Goal: Task Accomplishment & Management: Use online tool/utility

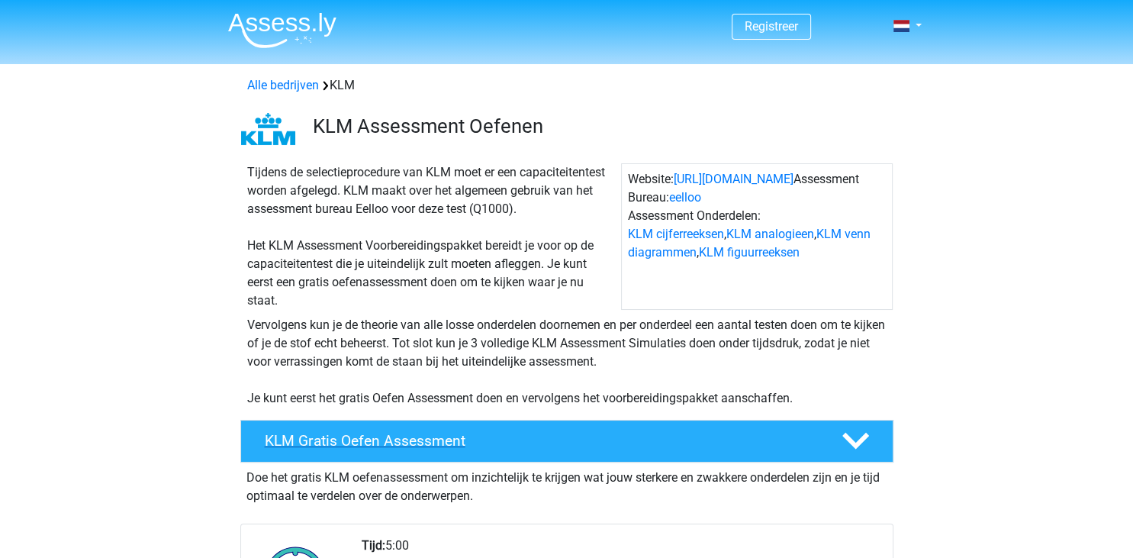
click at [433, 445] on h4 "KLM Gratis Oefen Assessment" at bounding box center [541, 441] width 552 height 18
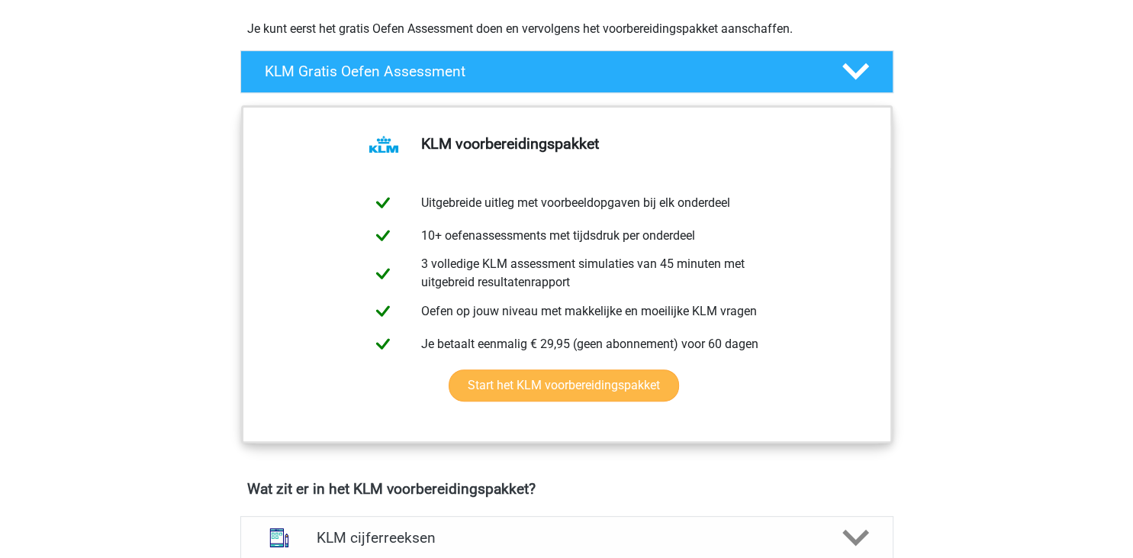
scroll to position [322, 0]
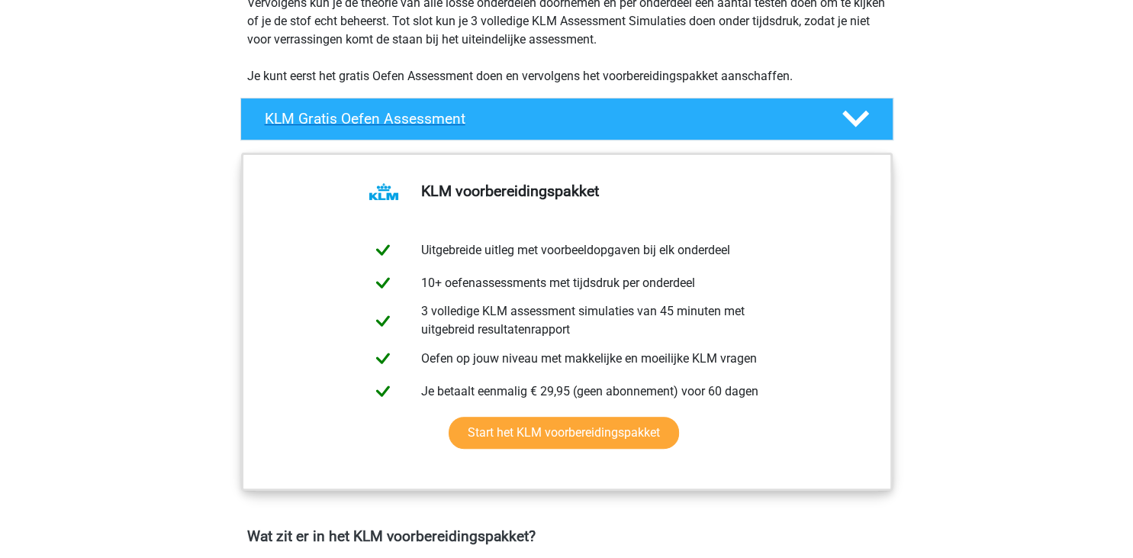
click at [669, 124] on h4 "KLM Gratis Oefen Assessment" at bounding box center [541, 119] width 552 height 18
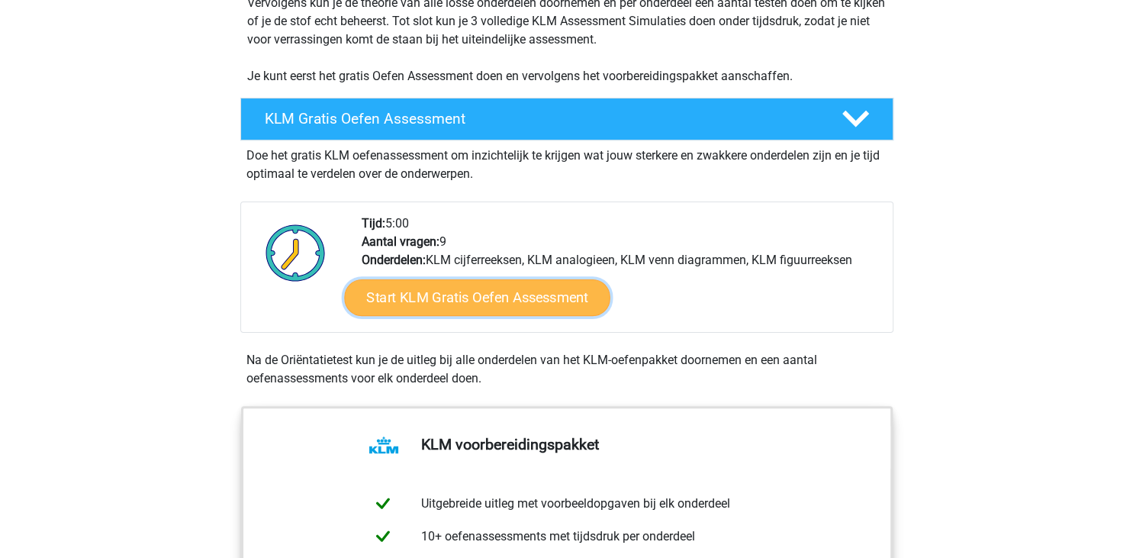
click at [494, 303] on link "Start KLM Gratis Oefen Assessment" at bounding box center [477, 296] width 266 height 37
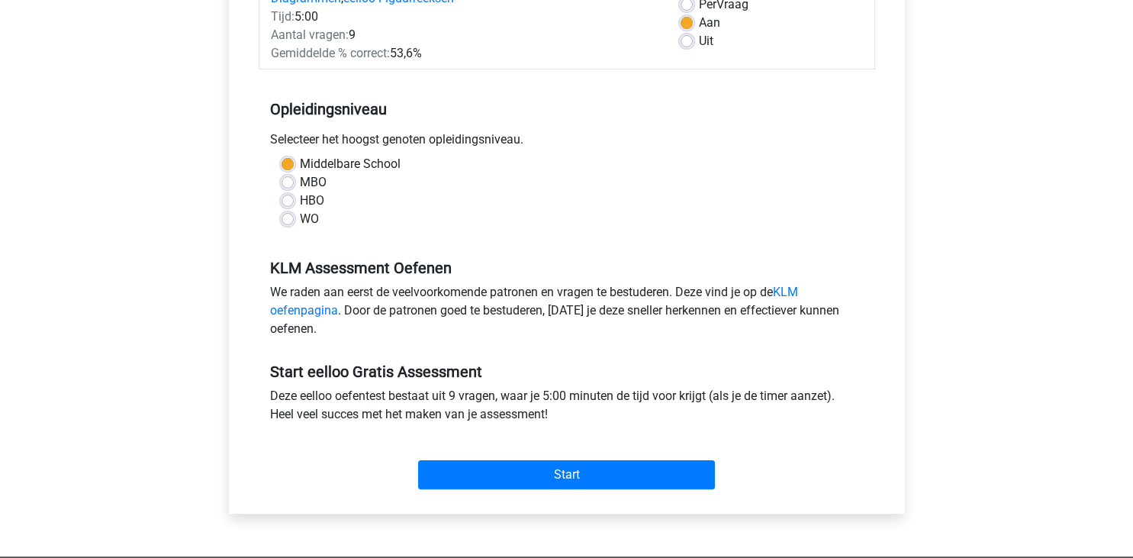
scroll to position [241, 0]
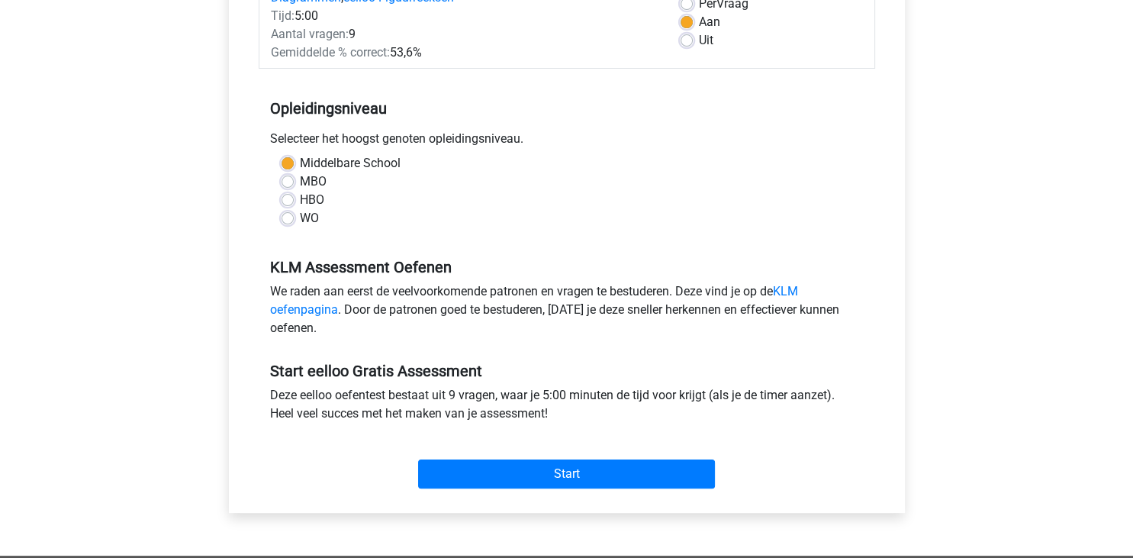
click at [300, 196] on label "HBO" at bounding box center [312, 200] width 24 height 18
click at [290, 196] on input "HBO" at bounding box center [288, 198] width 12 height 15
radio input "true"
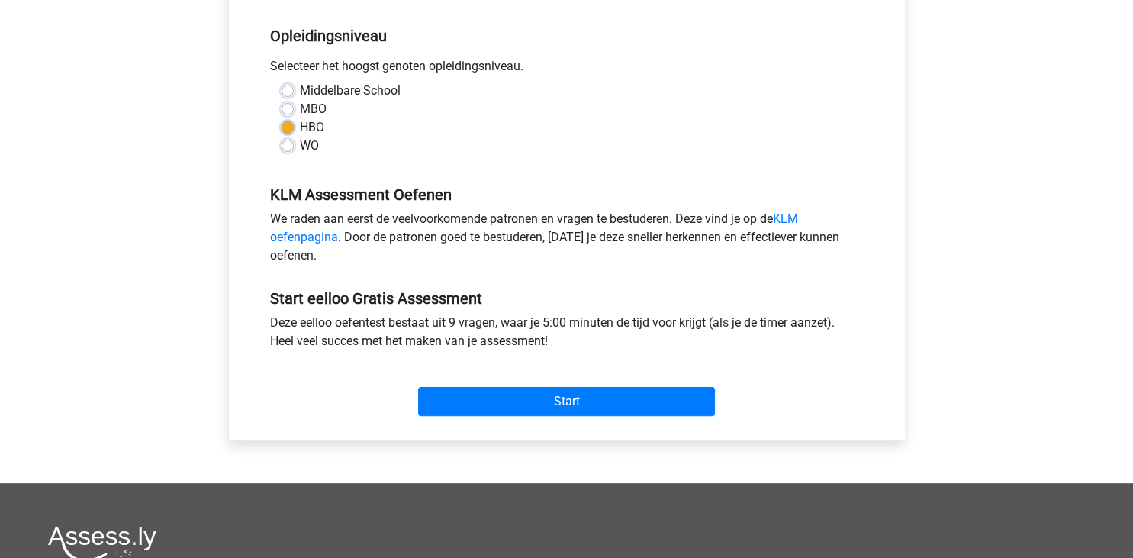
scroll to position [322, 0]
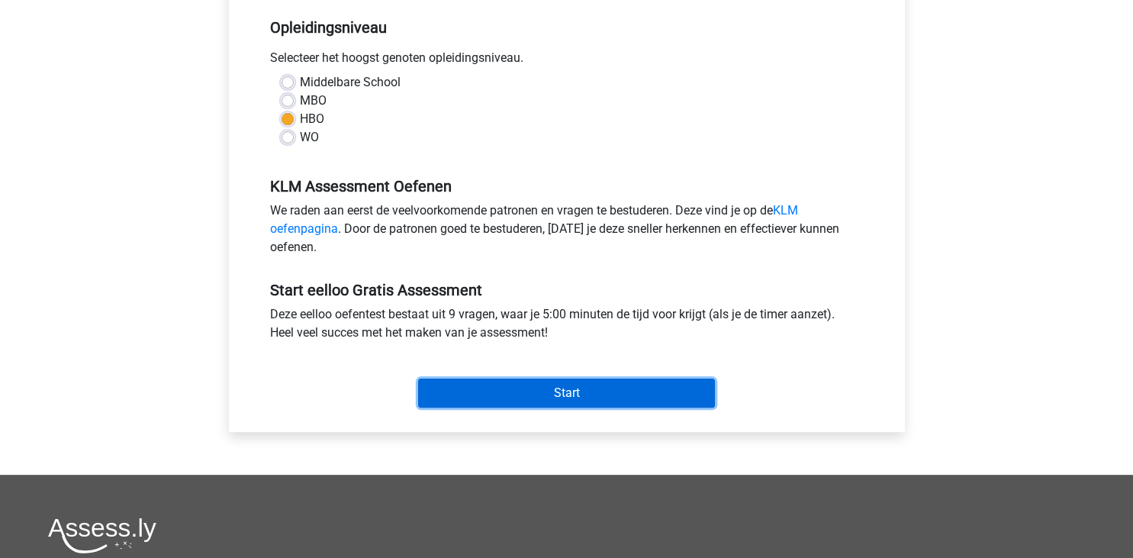
click at [514, 387] on input "Start" at bounding box center [566, 392] width 297 height 29
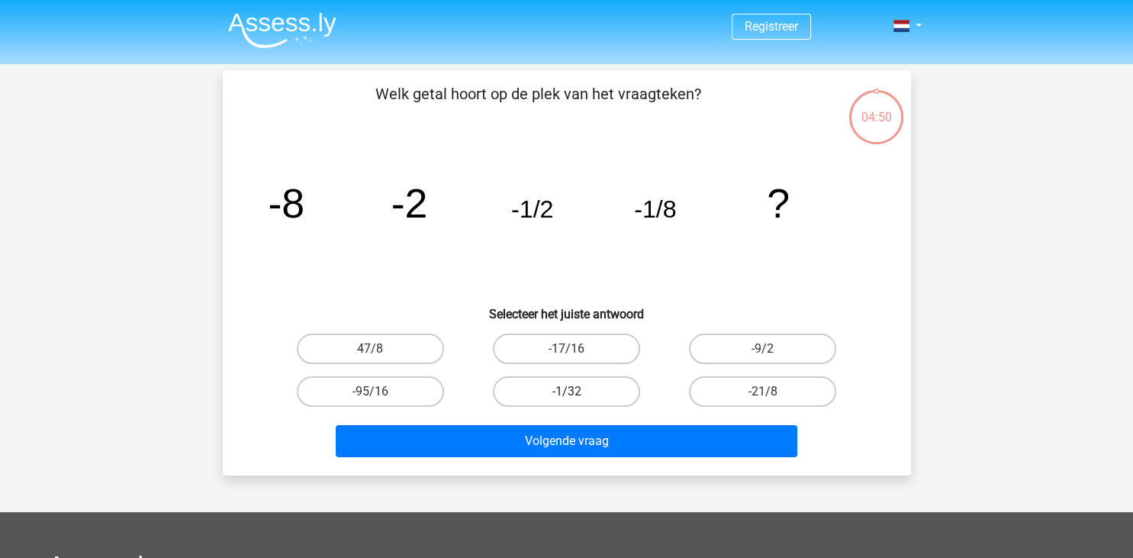
click at [539, 392] on label "-1/32" at bounding box center [566, 391] width 147 height 31
click at [566, 392] on input "-1/32" at bounding box center [571, 396] width 10 height 10
radio input "true"
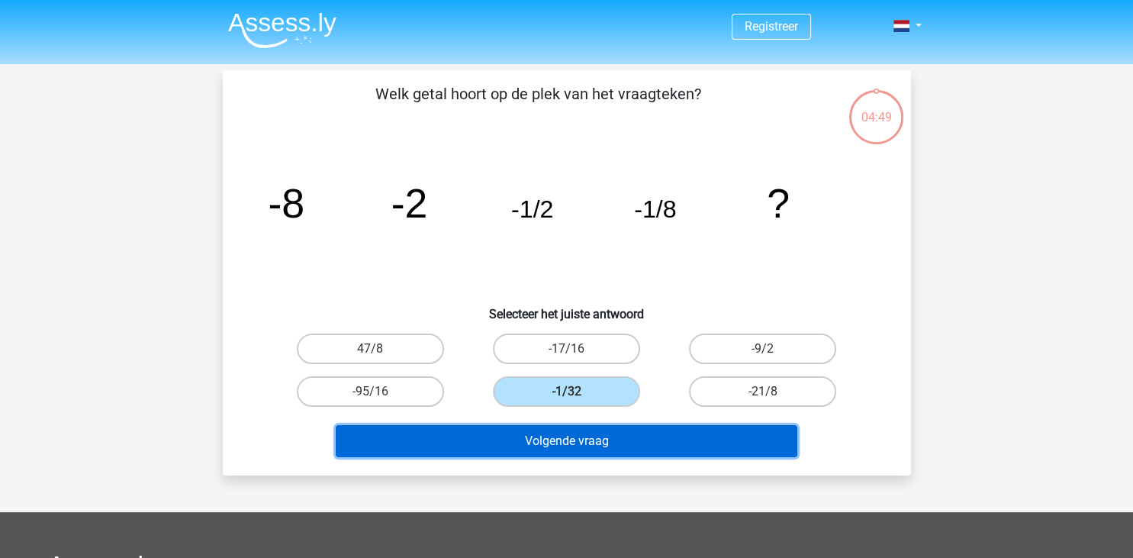
click at [594, 439] on button "Volgende vraag" at bounding box center [567, 441] width 462 height 32
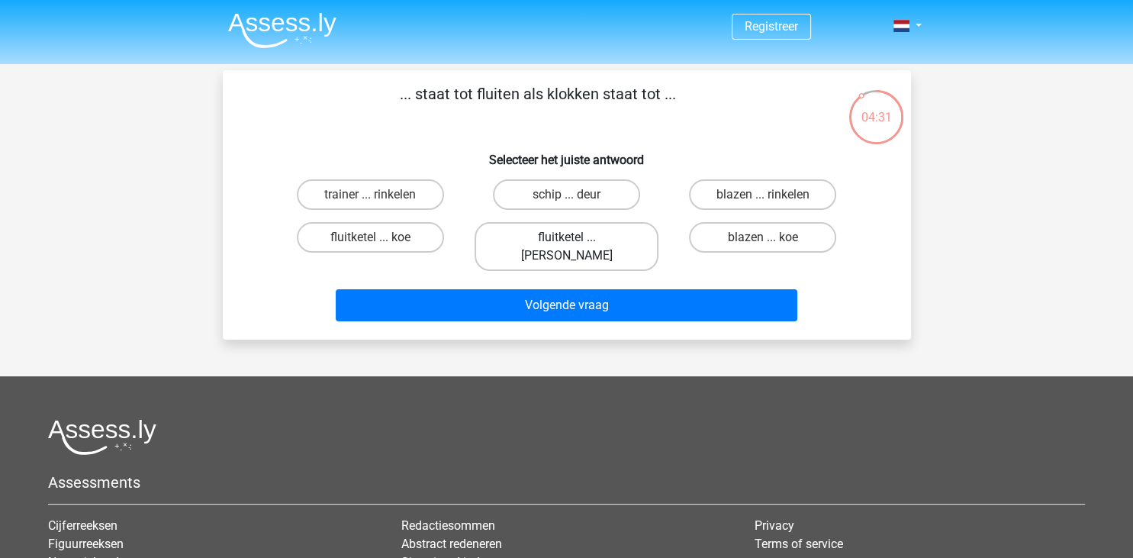
click at [575, 237] on label "fluitketel ... [PERSON_NAME]" at bounding box center [567, 246] width 184 height 49
click at [575, 237] on input "fluitketel ... [PERSON_NAME]" at bounding box center [571, 242] width 10 height 10
radio input "true"
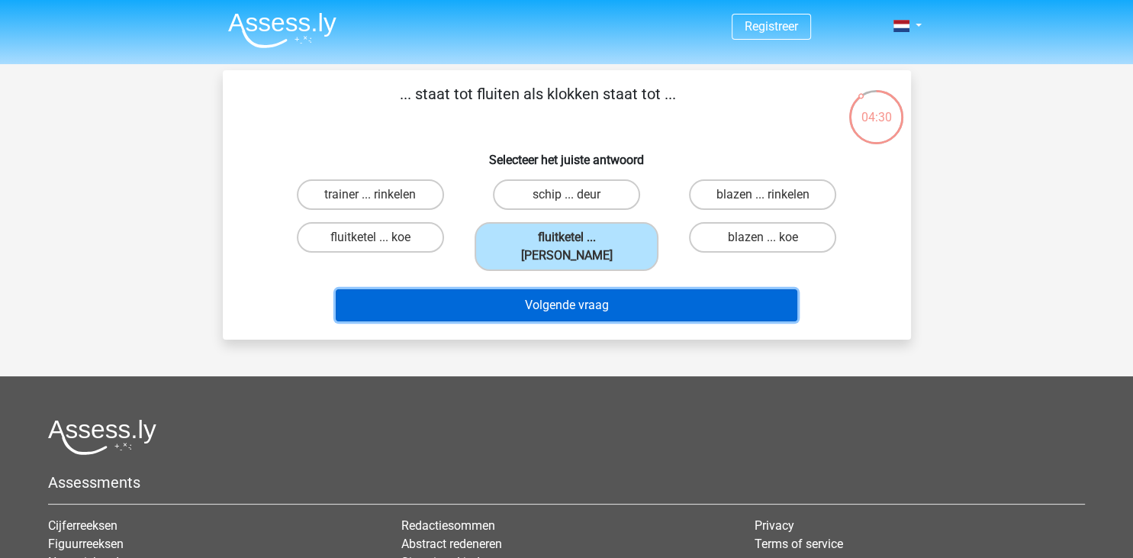
click at [620, 295] on button "Volgende vraag" at bounding box center [567, 305] width 462 height 32
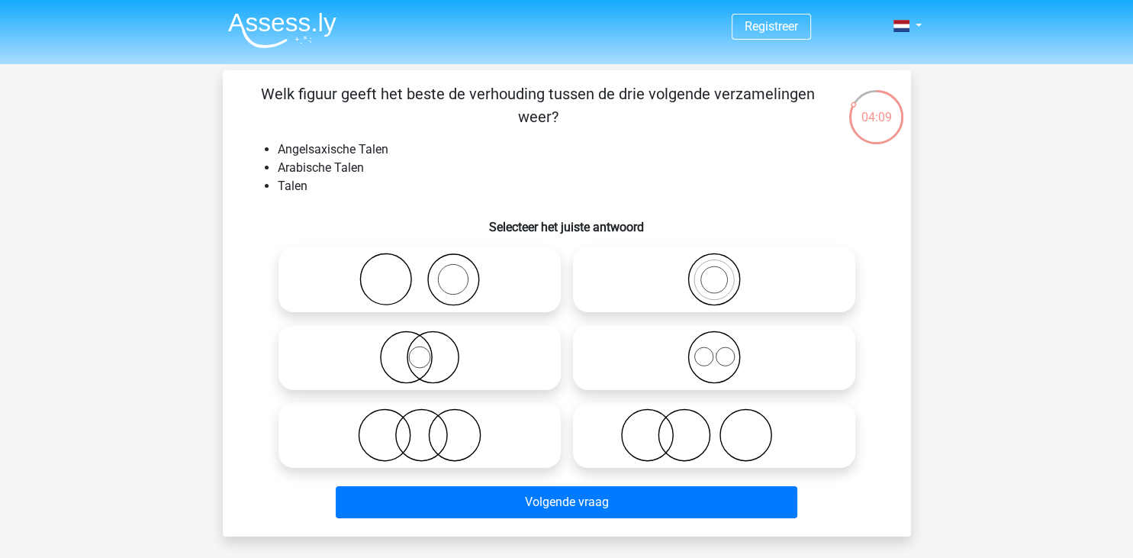
click at [707, 365] on icon at bounding box center [714, 356] width 270 height 53
click at [714, 349] on input "radio" at bounding box center [719, 345] width 10 height 10
radio input "true"
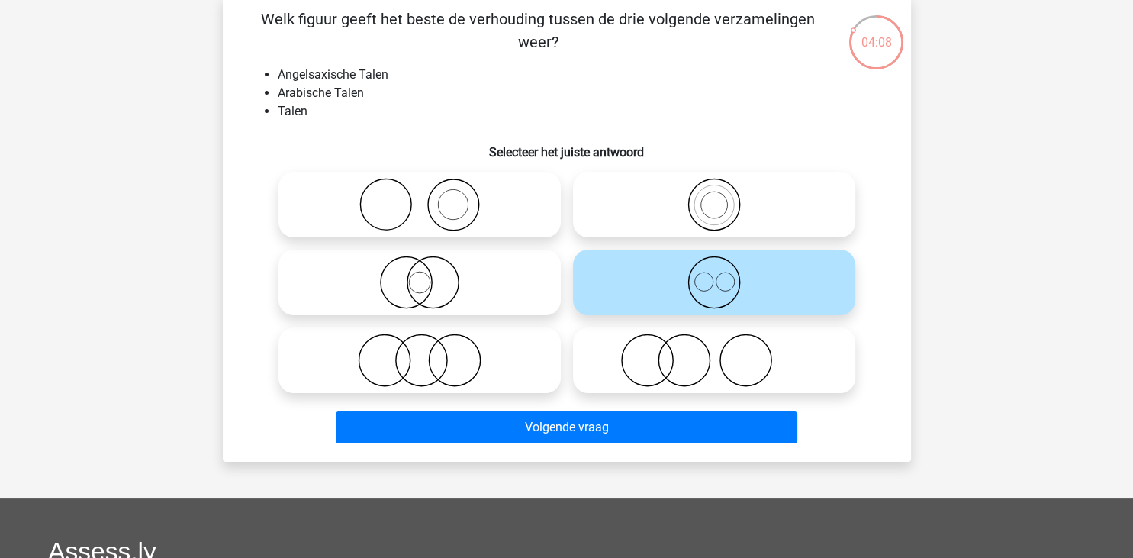
scroll to position [80, 0]
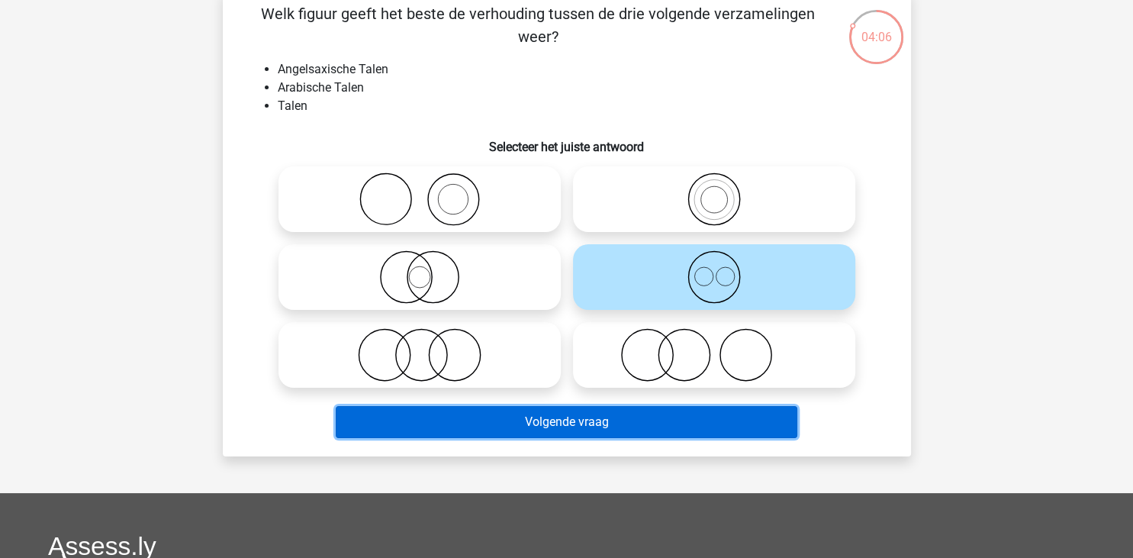
click at [684, 415] on button "Volgende vraag" at bounding box center [567, 422] width 462 height 32
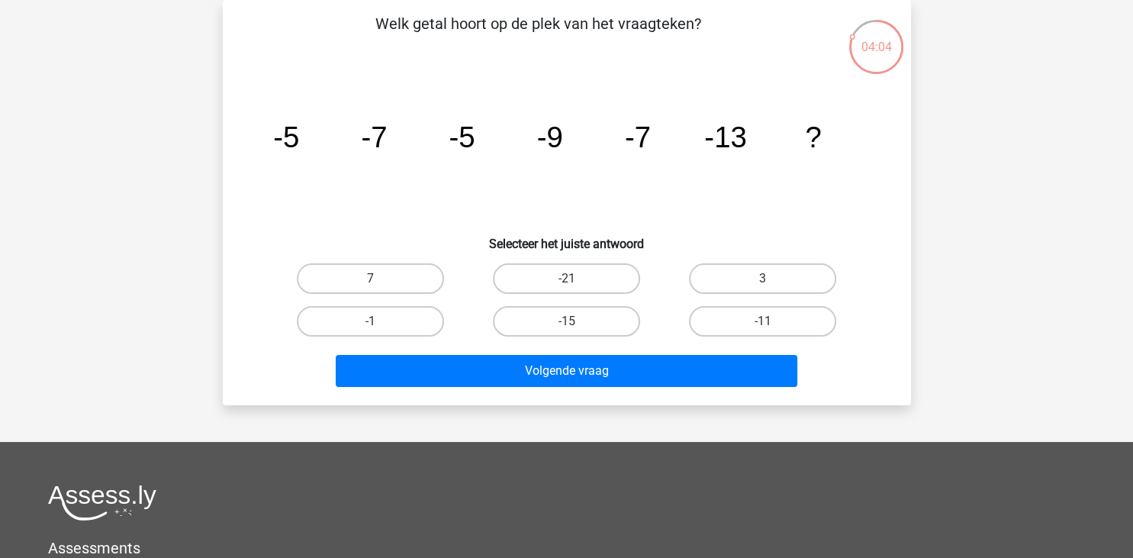
scroll to position [0, 0]
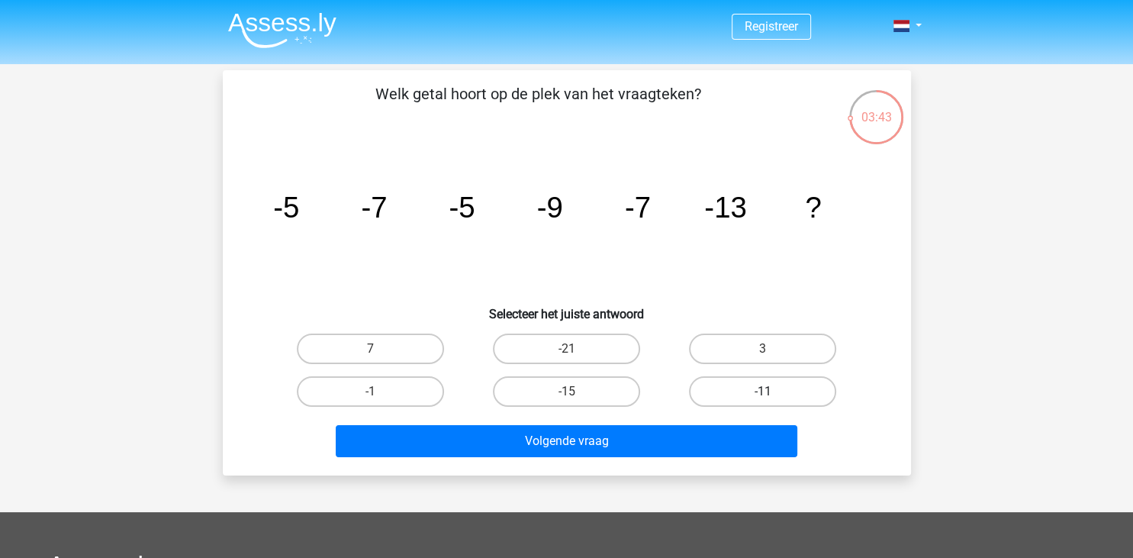
click at [761, 392] on label "-11" at bounding box center [762, 391] width 147 height 31
click at [763, 392] on input "-11" at bounding box center [768, 396] width 10 height 10
radio input "true"
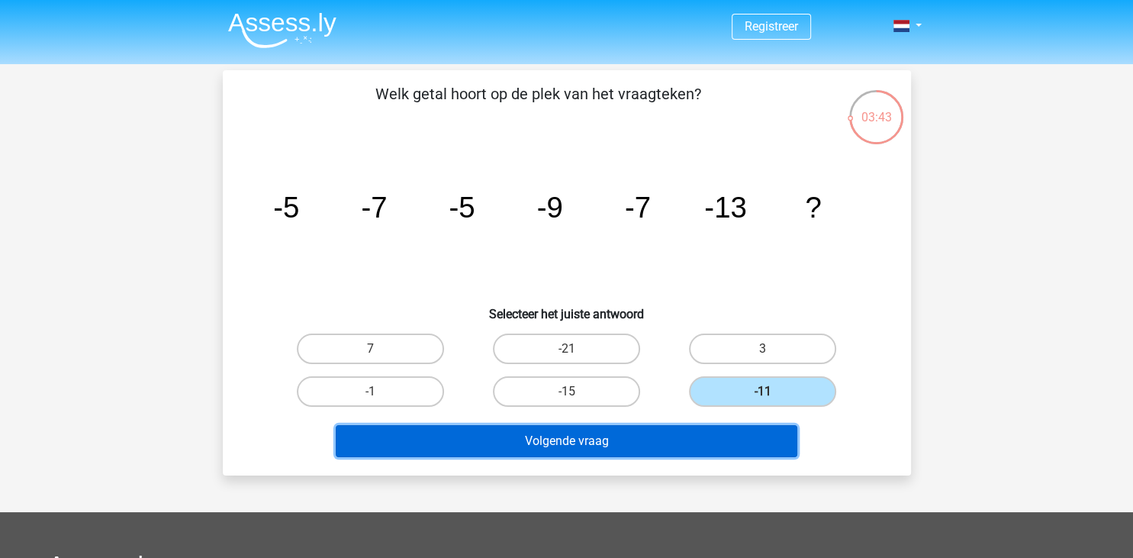
click at [707, 449] on button "Volgende vraag" at bounding box center [567, 441] width 462 height 32
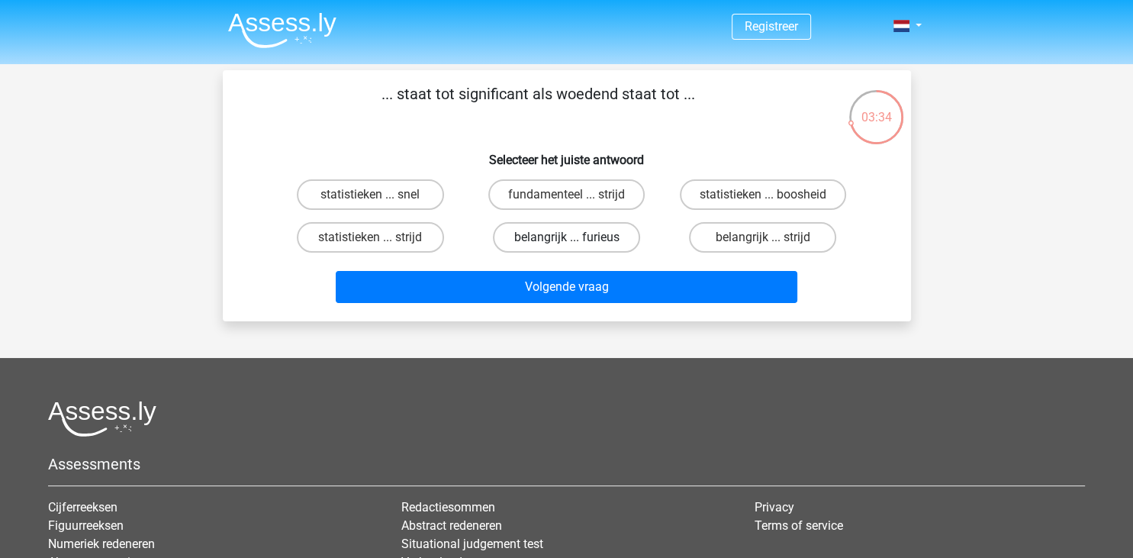
click at [548, 240] on label "belangrijk ... furieus" at bounding box center [566, 237] width 147 height 31
click at [566, 240] on input "belangrijk ... furieus" at bounding box center [571, 242] width 10 height 10
radio input "true"
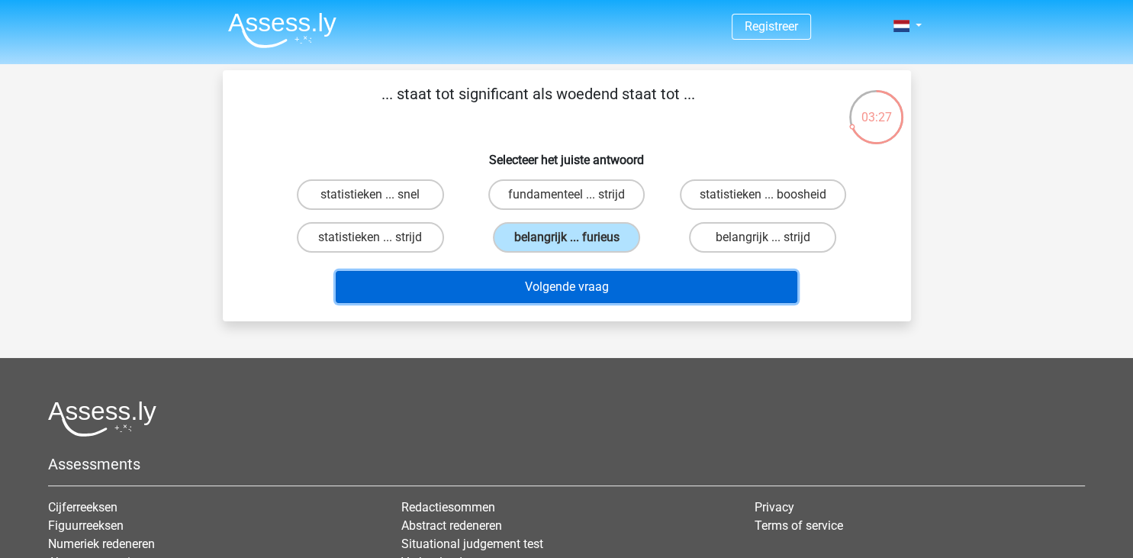
click at [664, 283] on button "Volgende vraag" at bounding box center [567, 287] width 462 height 32
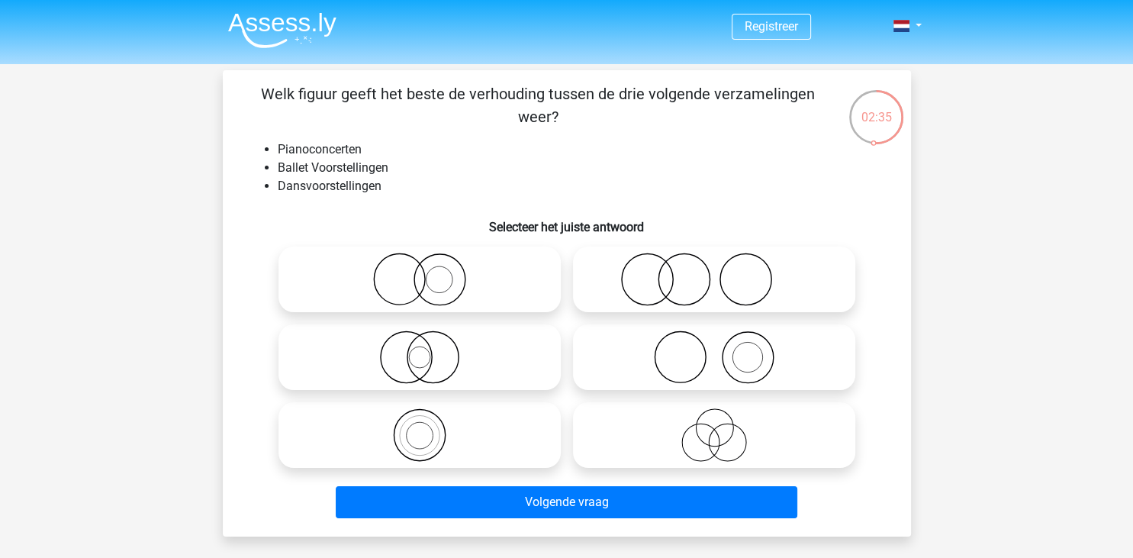
click at [710, 358] on icon at bounding box center [714, 356] width 270 height 53
click at [714, 349] on input "radio" at bounding box center [719, 345] width 10 height 10
radio input "true"
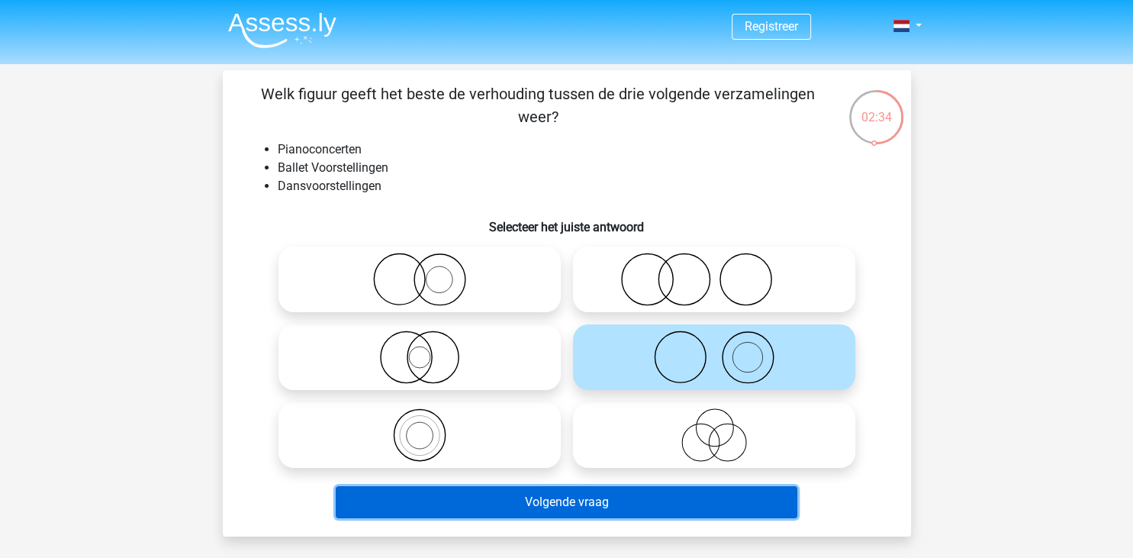
click at [686, 508] on button "Volgende vraag" at bounding box center [567, 502] width 462 height 32
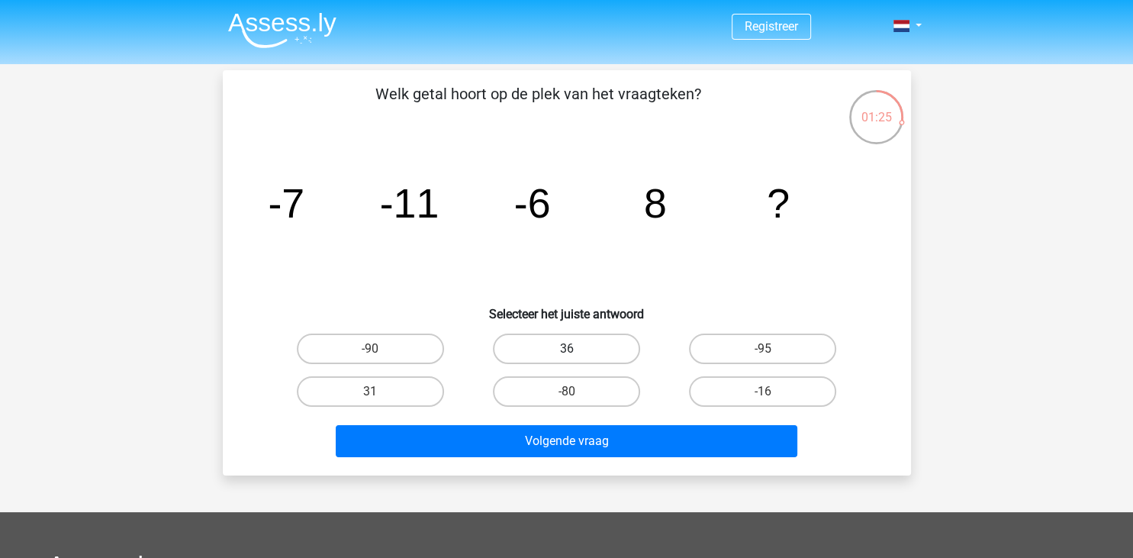
click at [601, 353] on label "36" at bounding box center [566, 348] width 147 height 31
click at [576, 353] on input "36" at bounding box center [571, 354] width 10 height 10
radio input "true"
click at [386, 398] on label "31" at bounding box center [370, 391] width 147 height 31
click at [380, 398] on input "31" at bounding box center [375, 396] width 10 height 10
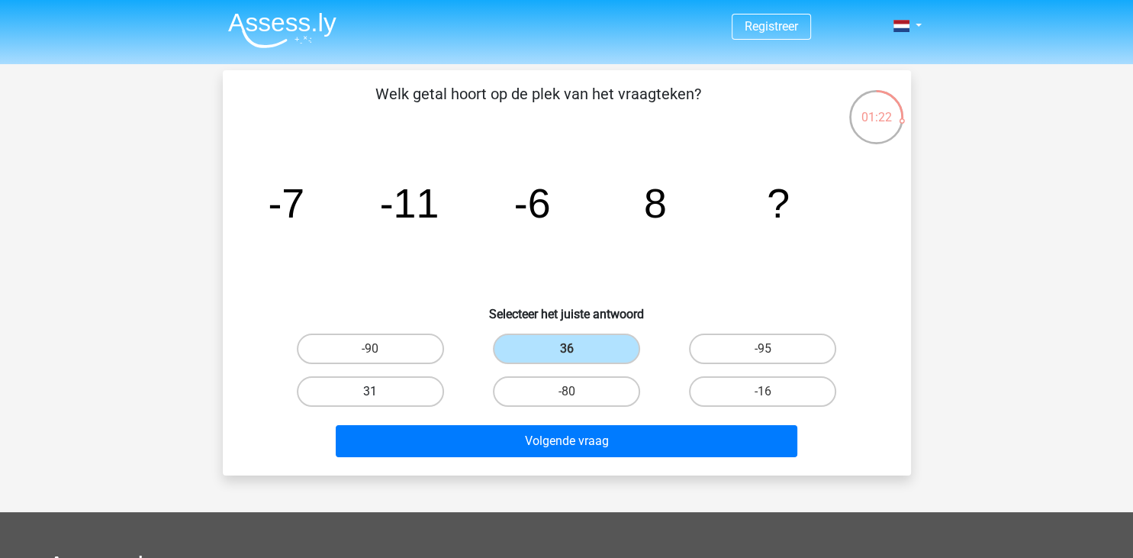
radio input "true"
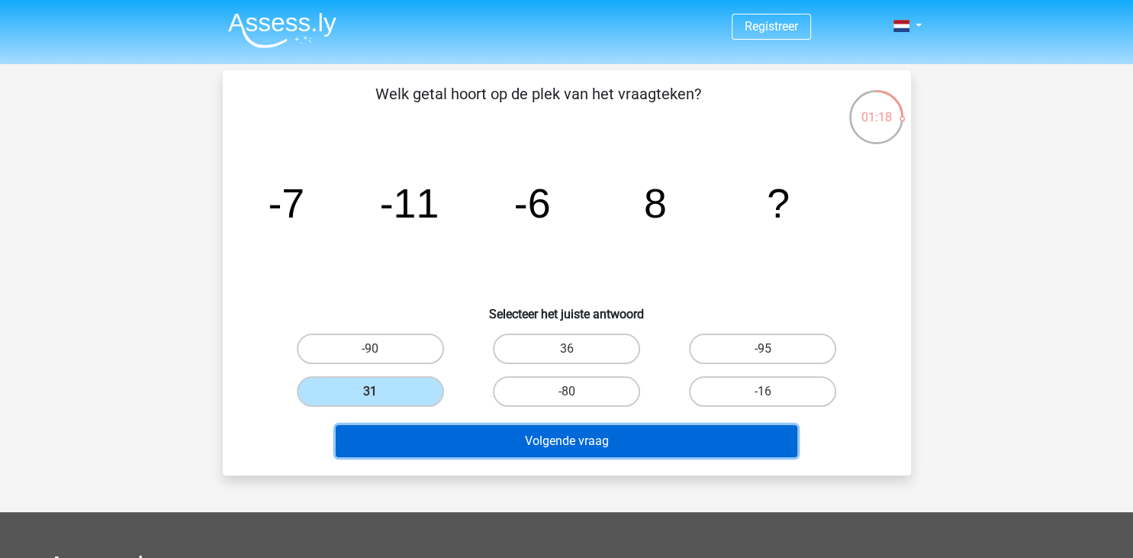
click at [581, 439] on button "Volgende vraag" at bounding box center [567, 441] width 462 height 32
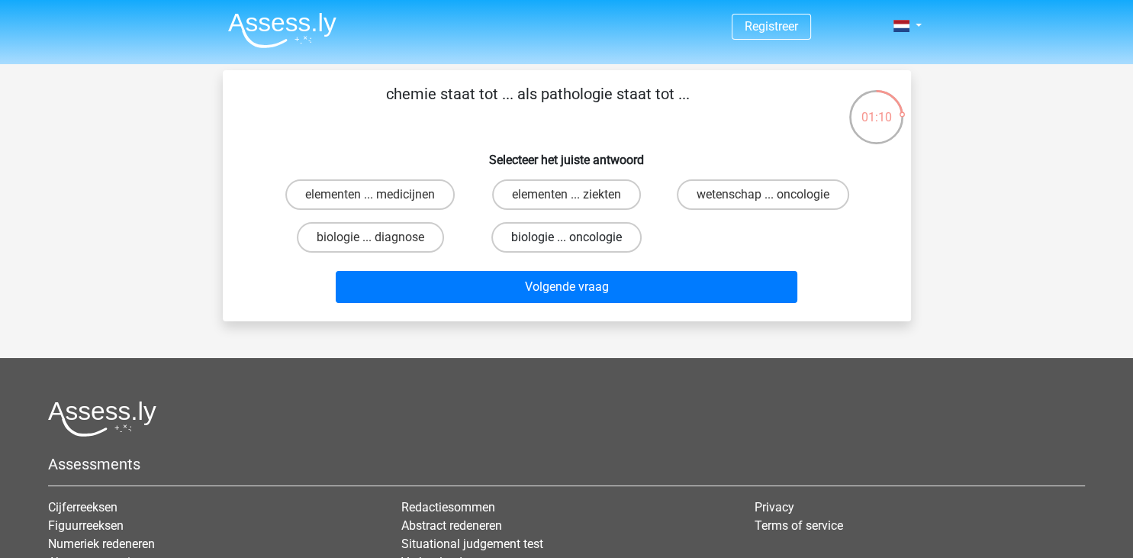
click at [546, 243] on label "biologie ... oncologie" at bounding box center [566, 237] width 150 height 31
click at [566, 243] on input "biologie ... oncologie" at bounding box center [571, 242] width 10 height 10
radio input "true"
click at [738, 198] on label "wetenschap ... oncologie" at bounding box center [763, 194] width 172 height 31
click at [763, 198] on input "wetenschap ... oncologie" at bounding box center [768, 200] width 10 height 10
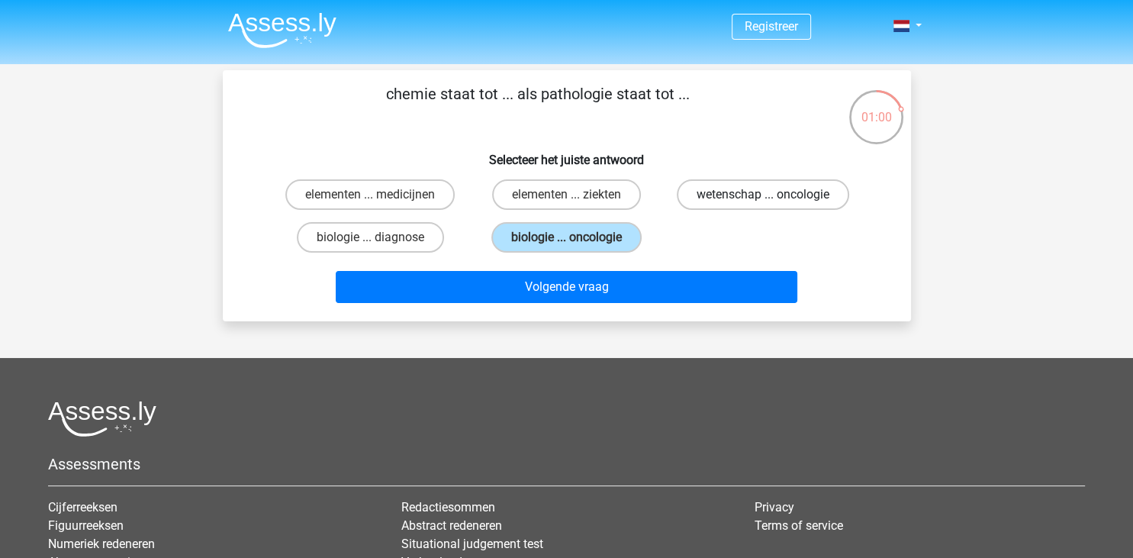
radio input "true"
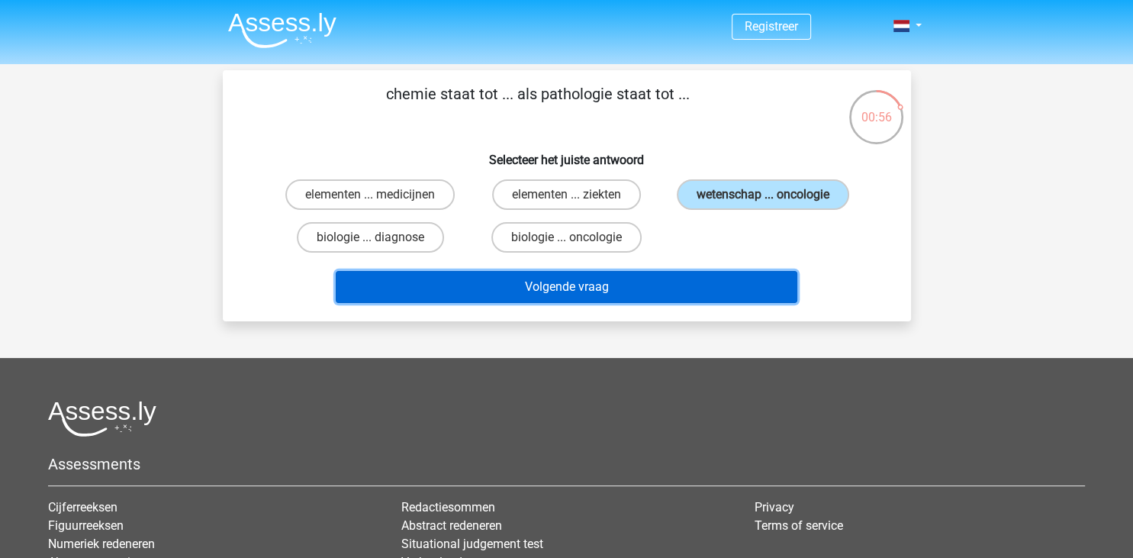
click at [664, 295] on button "Volgende vraag" at bounding box center [567, 287] width 462 height 32
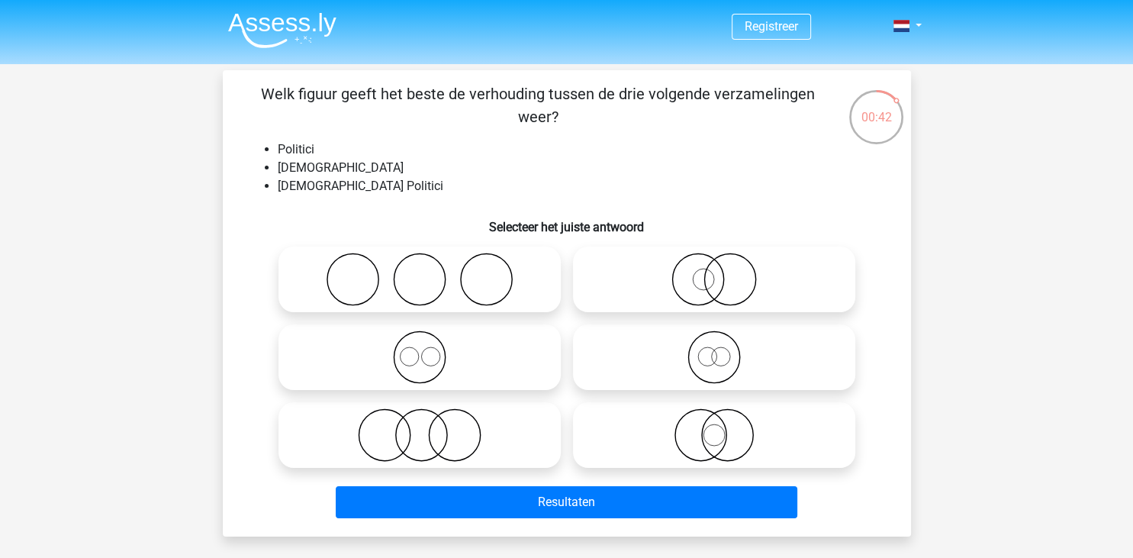
click at [734, 374] on circle at bounding box center [713, 357] width 51 height 51
click at [724, 349] on input "radio" at bounding box center [719, 345] width 10 height 10
radio input "true"
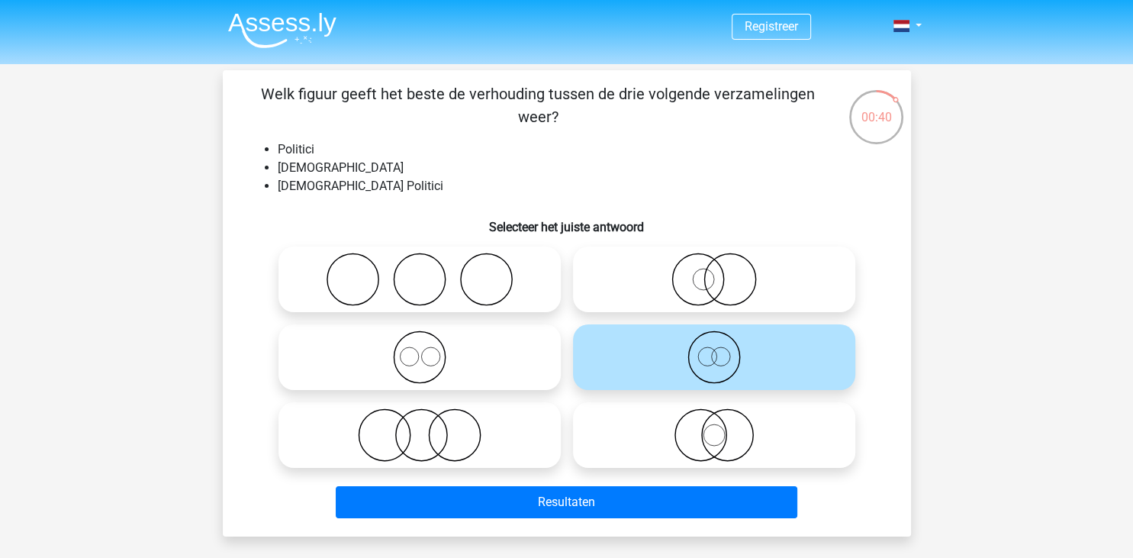
click at [725, 439] on icon at bounding box center [714, 434] width 270 height 53
click at [724, 427] on input "radio" at bounding box center [719, 422] width 10 height 10
radio input "true"
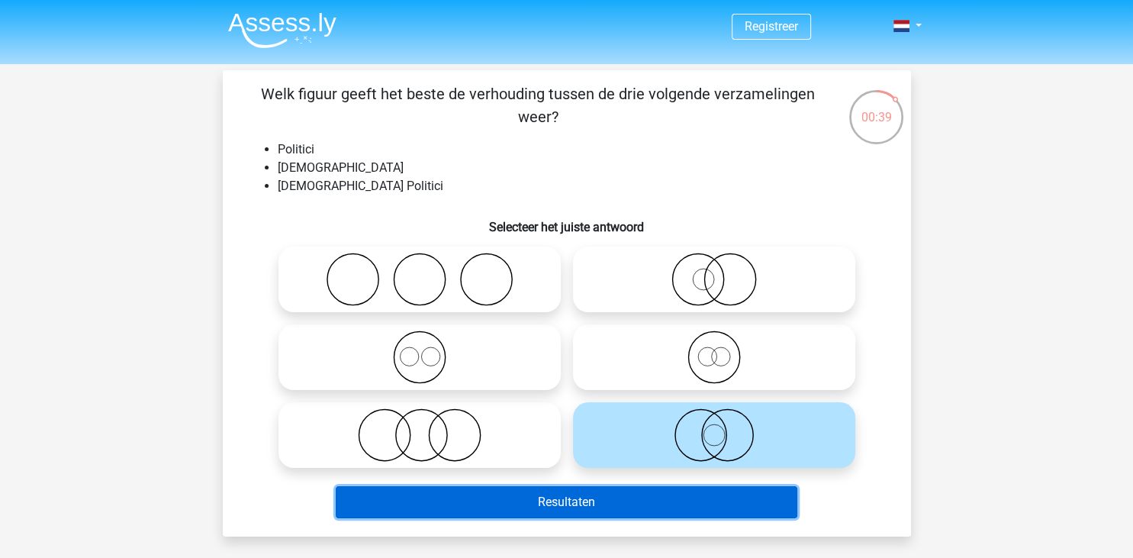
click at [719, 490] on button "Resultaten" at bounding box center [567, 502] width 462 height 32
